Goal: Transaction & Acquisition: Purchase product/service

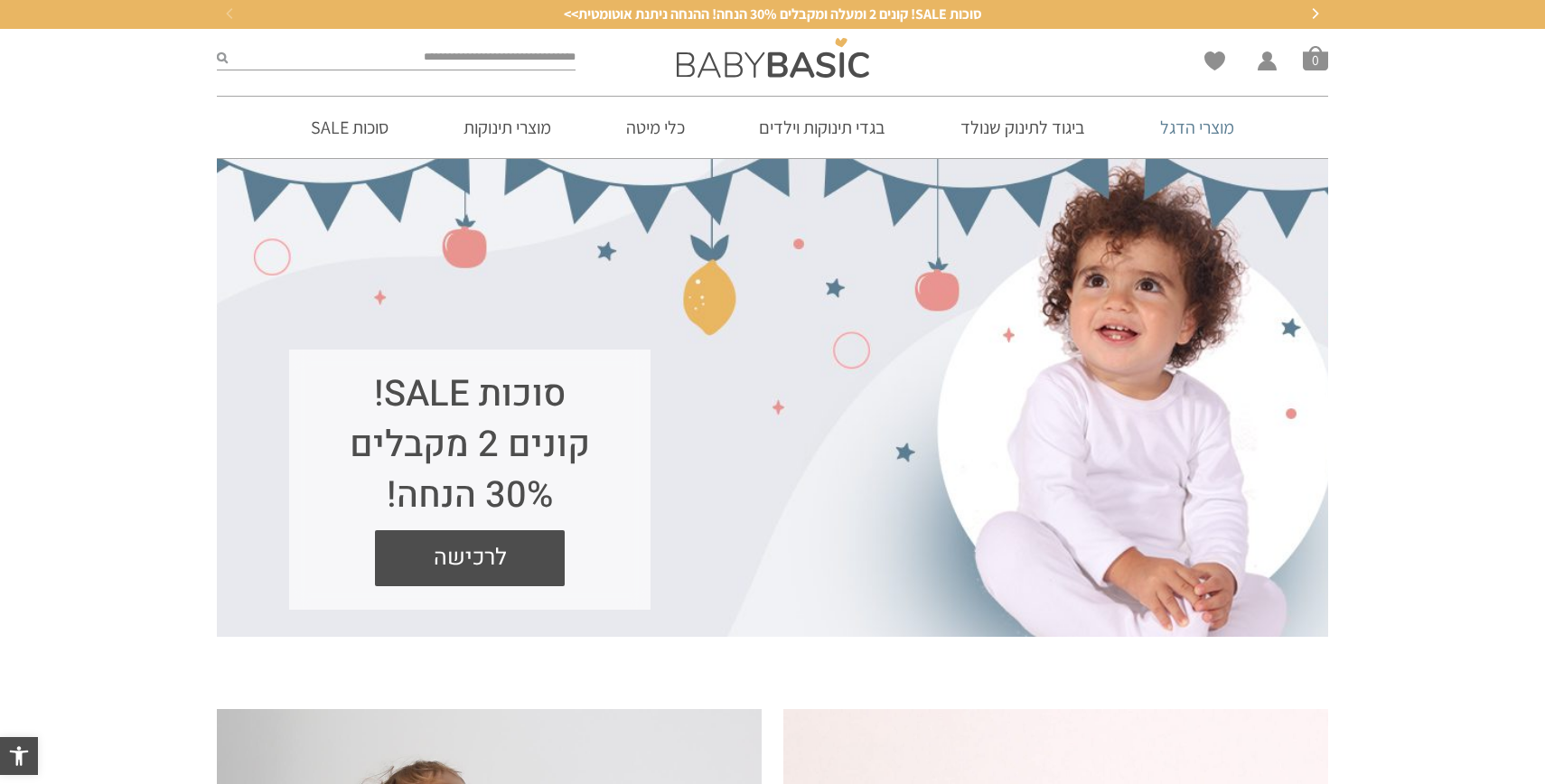
click at [1182, 127] on link "מוצרי הדגל" at bounding box center [1197, 127] width 128 height 61
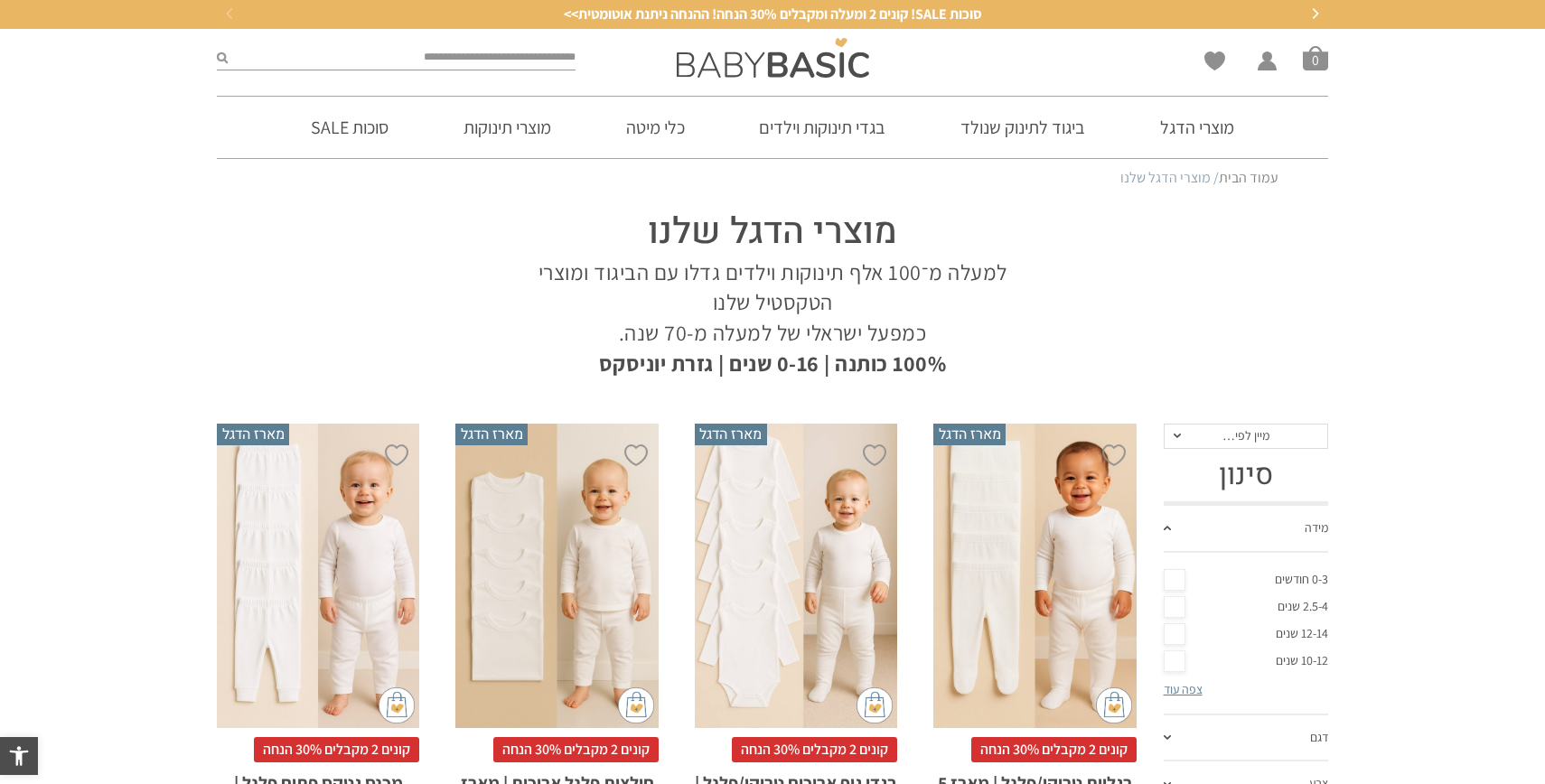
click at [1039, 532] on div "x בחירת מידה 0-3m 3-6m 6-12m 12-18m 18-24m 24-30m בחירת סוג בד טריקו (עונת מעבר…" at bounding box center [1034, 575] width 202 height 304
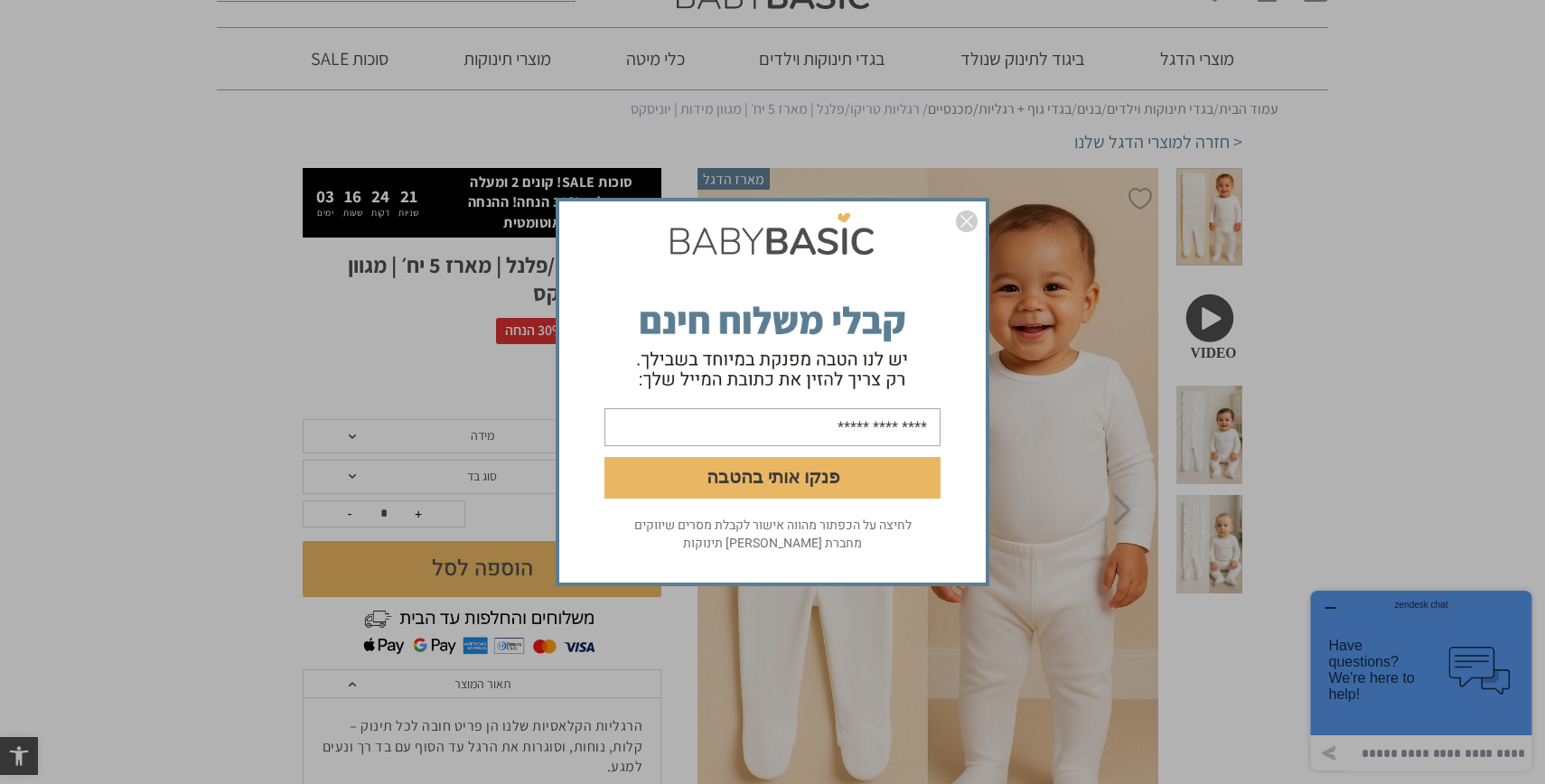
click at [965, 230] on img "סגור" at bounding box center [967, 221] width 22 height 22
click at [972, 221] on img "סגור" at bounding box center [967, 221] width 22 height 22
